Goal: Navigation & Orientation: Find specific page/section

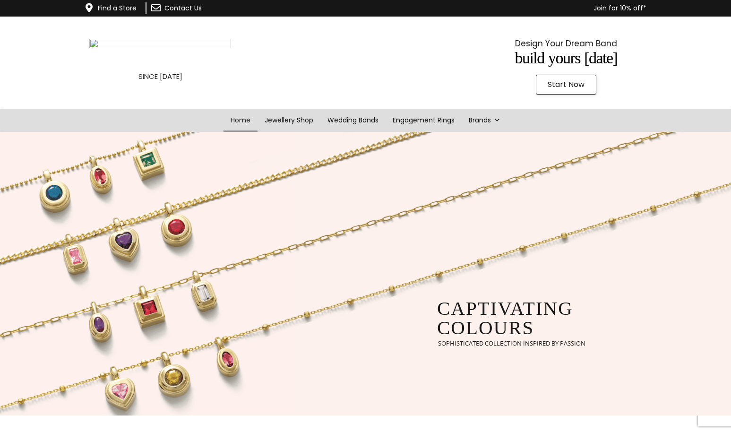
click at [195, 68] on img at bounding box center [160, 53] width 142 height 29
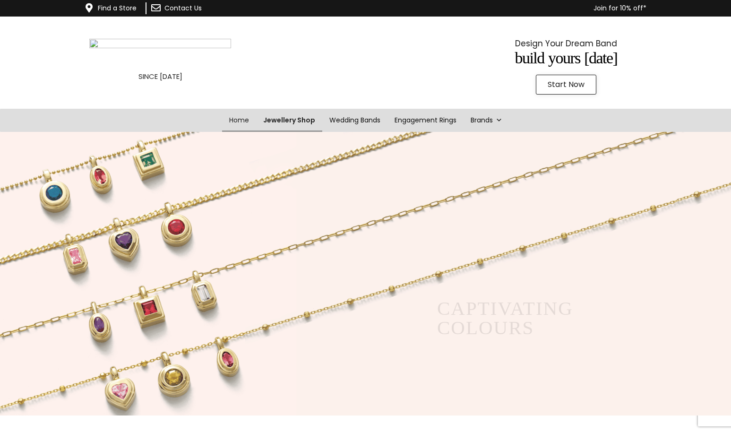
click at [292, 132] on link "Jewellery Shop" at bounding box center [289, 120] width 66 height 23
